Goal: Information Seeking & Learning: Learn about a topic

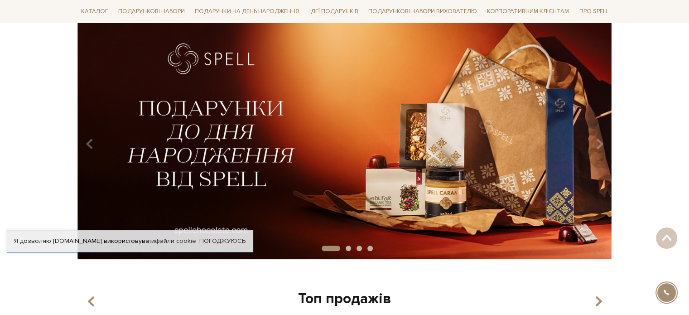
scroll to position [78, 0]
click at [317, 136] on img at bounding box center [344, 140] width 535 height 237
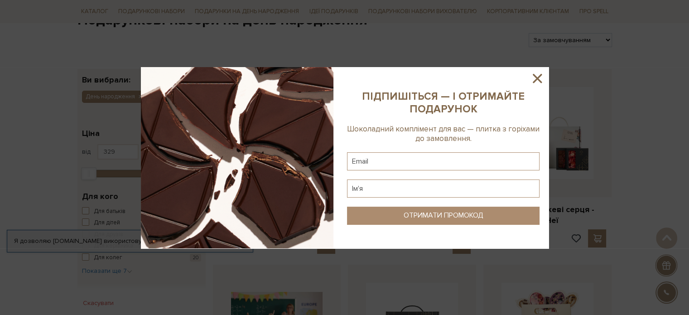
scroll to position [105, 0]
click at [541, 74] on icon at bounding box center [537, 78] width 9 height 9
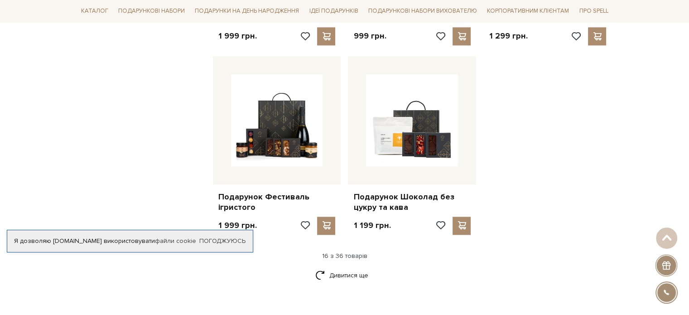
scroll to position [1072, 0]
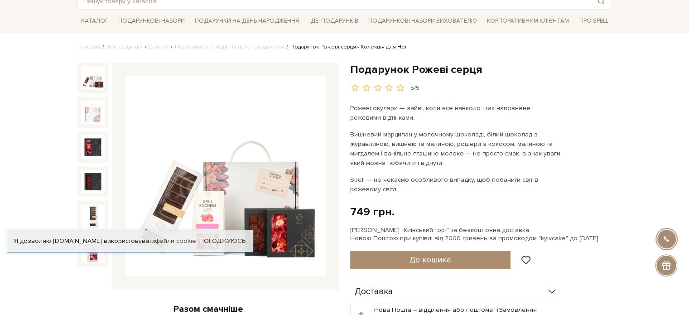
scroll to position [58, 0]
click at [244, 240] on link "Погоджуюсь" at bounding box center [222, 241] width 46 height 8
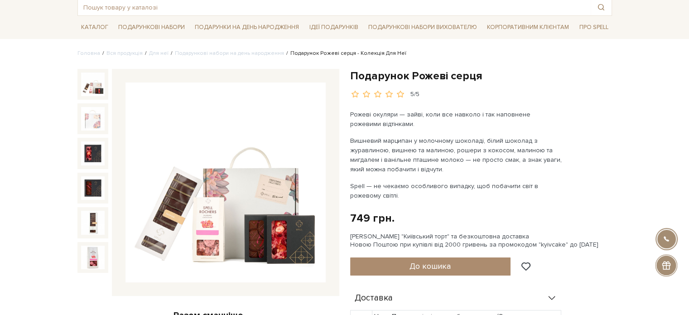
scroll to position [62, 0]
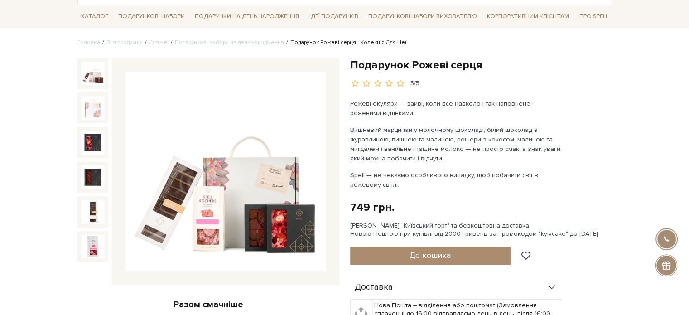
click at [245, 164] on img at bounding box center [226, 172] width 200 height 200
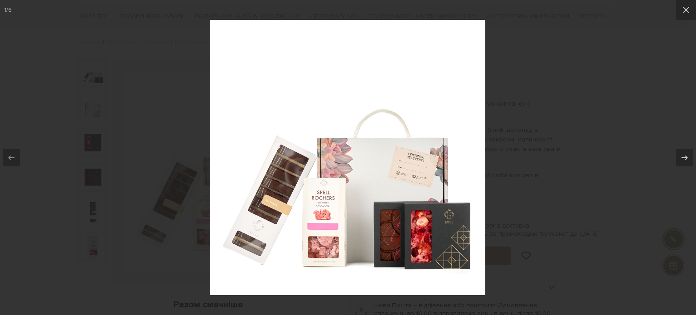
click at [296, 184] on img at bounding box center [347, 157] width 275 height 275
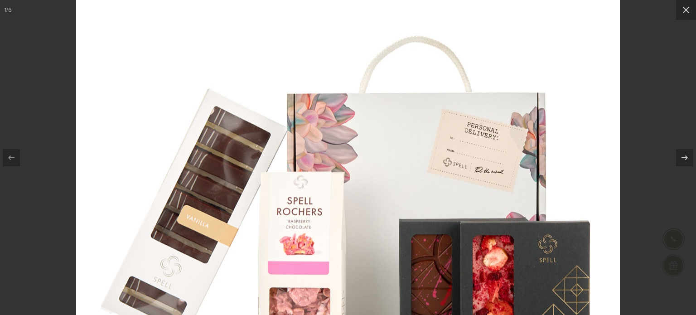
click at [292, 202] on img at bounding box center [348, 132] width 544 height 544
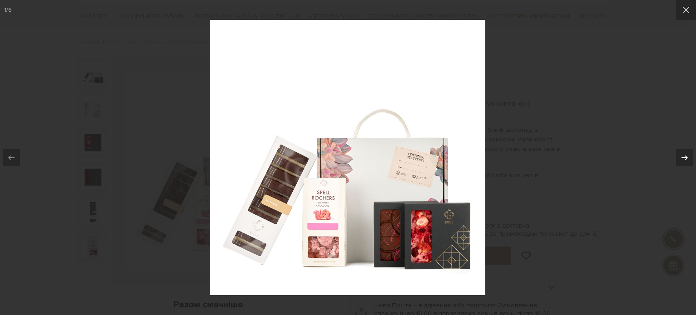
click at [682, 158] on icon at bounding box center [684, 157] width 11 height 11
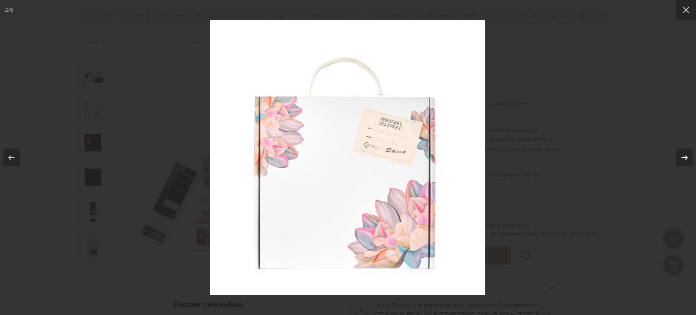
click at [682, 158] on icon at bounding box center [684, 157] width 11 height 11
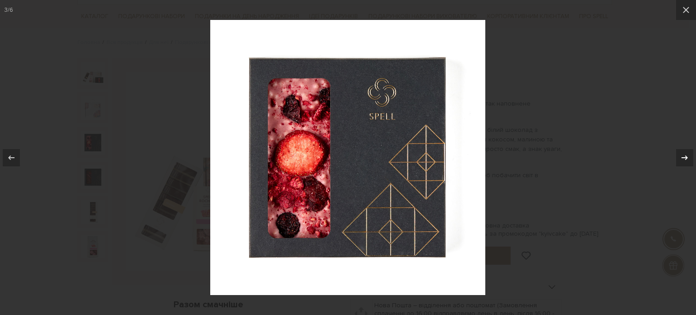
click at [682, 158] on icon at bounding box center [684, 157] width 11 height 11
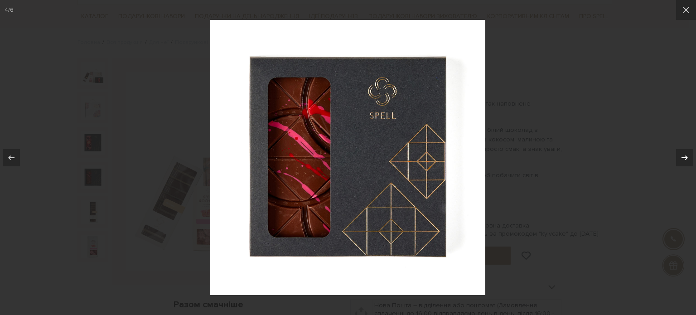
click at [682, 158] on icon at bounding box center [684, 157] width 11 height 11
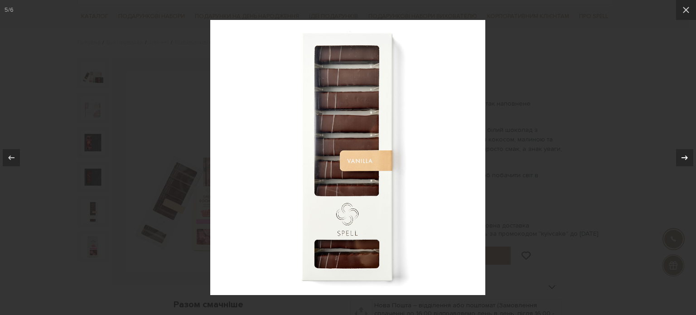
click at [682, 158] on icon at bounding box center [684, 157] width 11 height 11
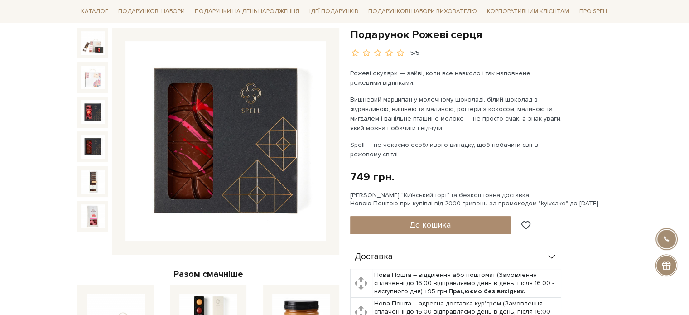
scroll to position [92, 0]
click at [314, 150] on img at bounding box center [226, 141] width 200 height 200
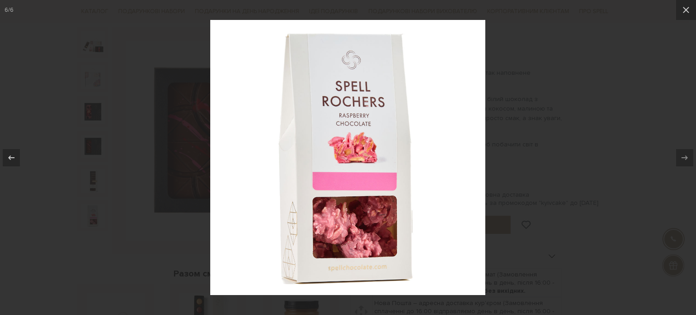
click at [552, 146] on div at bounding box center [348, 157] width 696 height 315
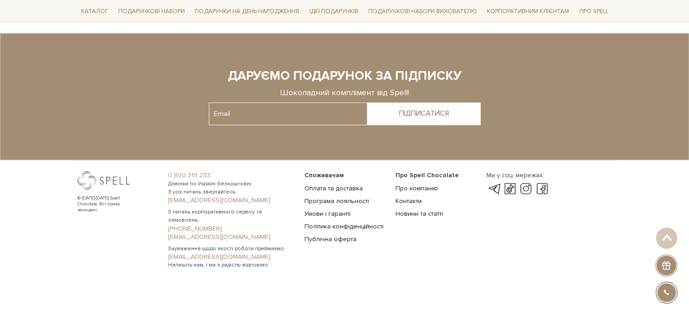
scroll to position [744, 0]
click at [526, 187] on link at bounding box center [526, 189] width 15 height 11
